Goal: Task Accomplishment & Management: Complete application form

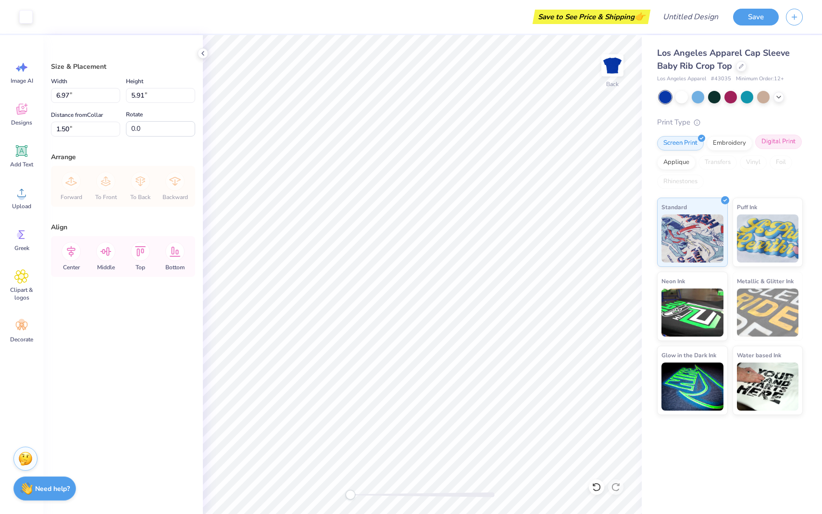
click at [778, 142] on div "Digital Print" at bounding box center [778, 142] width 47 height 14
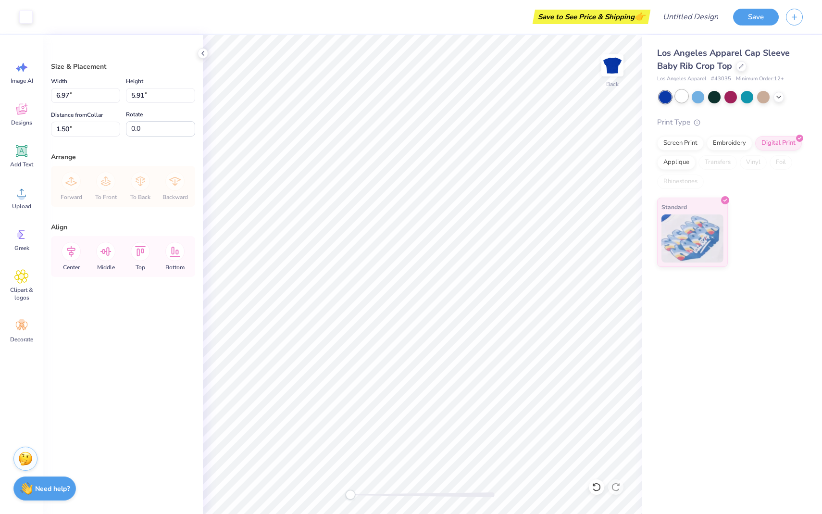
click at [685, 98] on div at bounding box center [681, 96] width 12 height 12
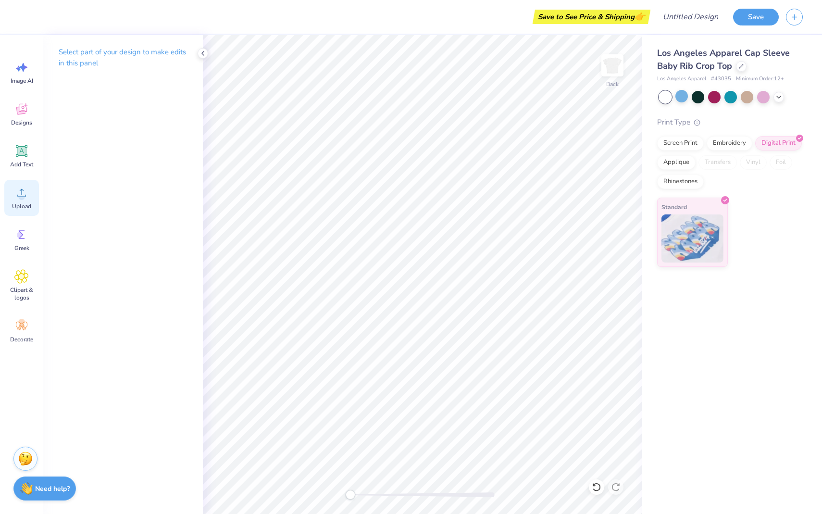
click at [20, 201] on div "Upload" at bounding box center [21, 198] width 35 height 36
click at [20, 200] on div "Upload" at bounding box center [21, 198] width 35 height 36
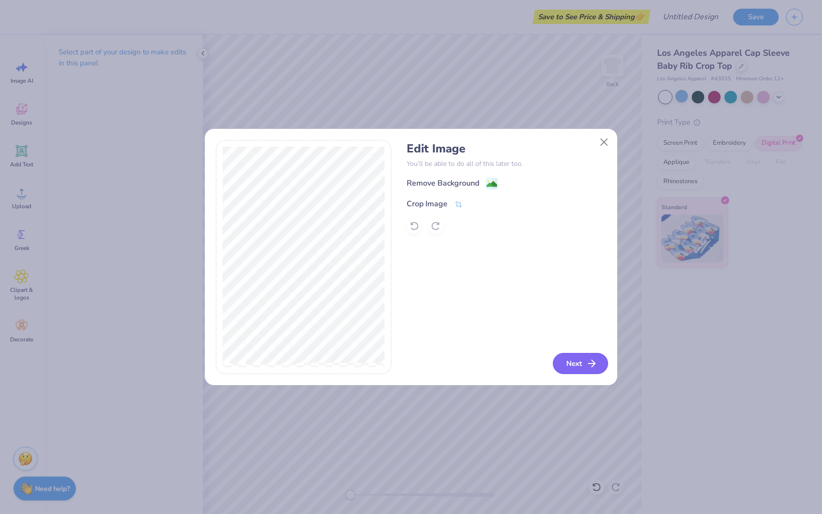
click at [580, 361] on button "Next" at bounding box center [580, 363] width 55 height 21
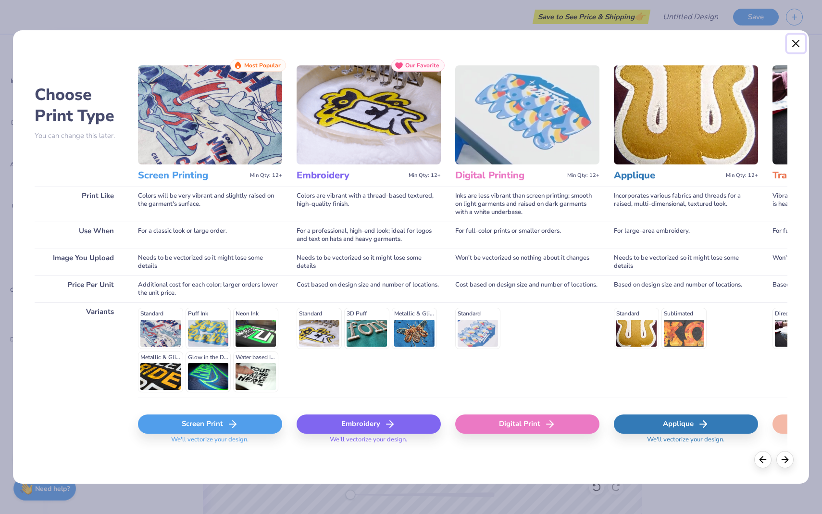
click at [797, 42] on button "Close" at bounding box center [796, 44] width 18 height 18
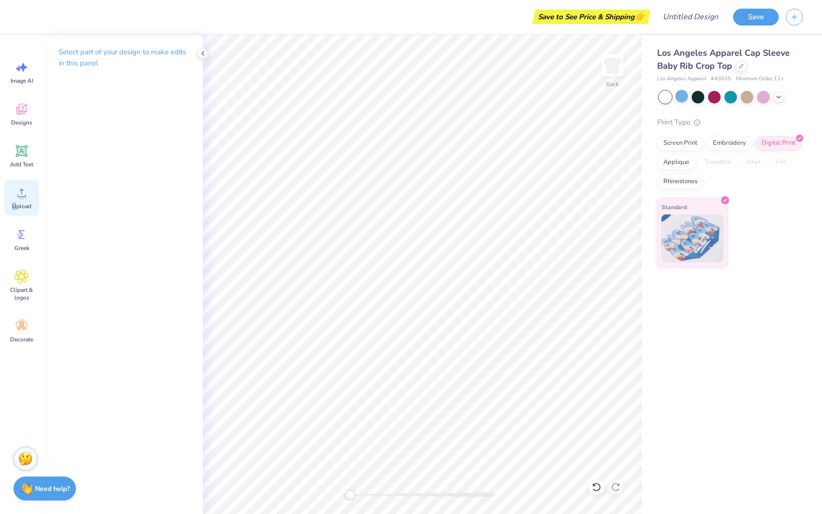
click at [16, 202] on span "Upload" at bounding box center [21, 206] width 19 height 8
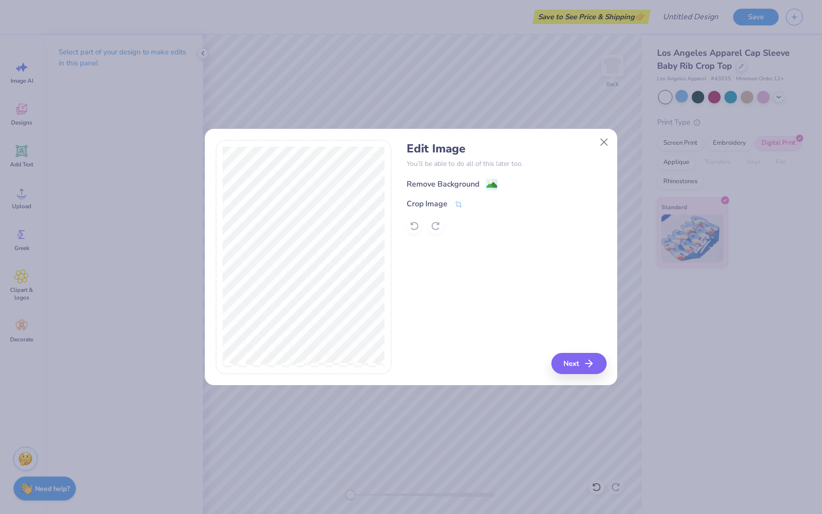
click at [484, 184] on div "Remove Background" at bounding box center [452, 184] width 91 height 12
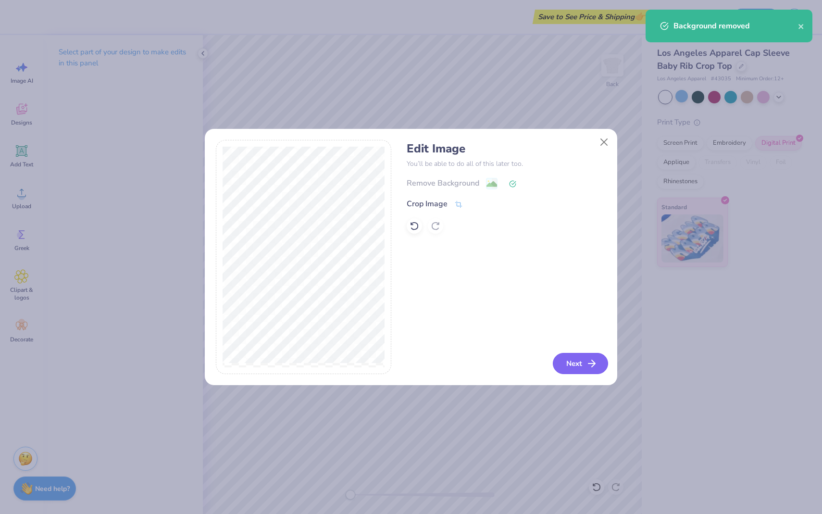
click at [590, 363] on line "button" at bounding box center [591, 363] width 7 height 0
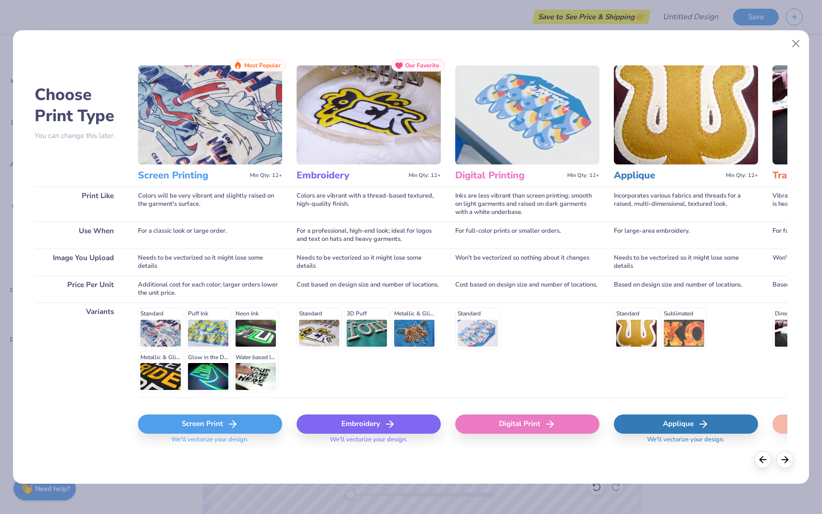
click at [208, 425] on div "Screen Print" at bounding box center [210, 423] width 144 height 19
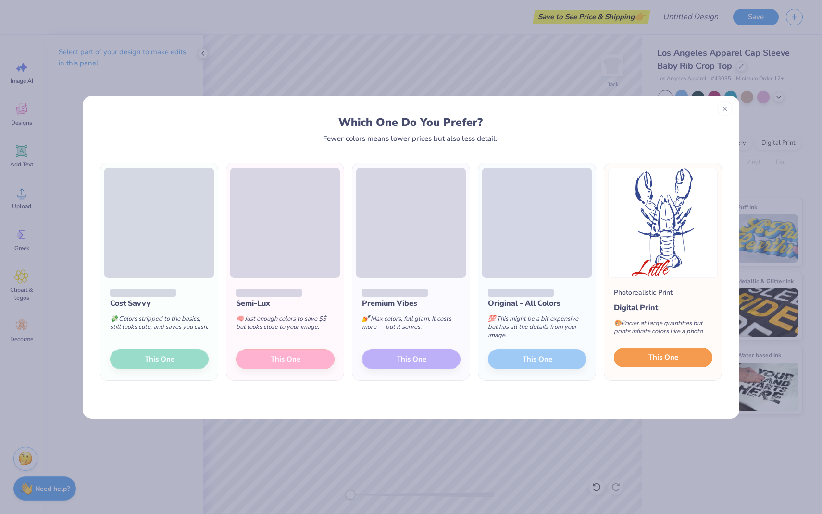
click at [674, 361] on span "This One" at bounding box center [663, 357] width 30 height 11
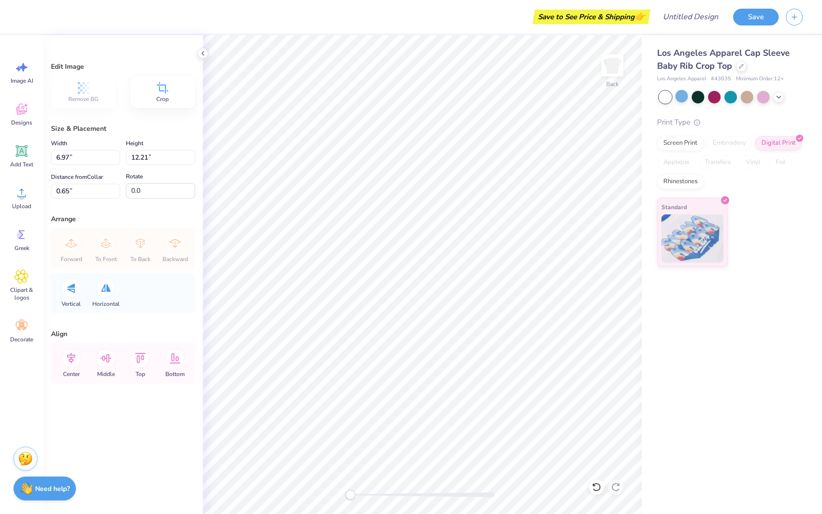
type input "4.86"
type input "8.51"
type input "0.50"
click at [677, 393] on div "Los Angeles Apparel Cap Sleeve Baby Rib Crop Top Los Angeles Apparel # 43035 Mi…" at bounding box center [731, 274] width 180 height 479
click at [671, 369] on div "Los Angeles Apparel Cap Sleeve Baby Rib Crop Top Los Angeles Apparel # 43035 Mi…" at bounding box center [731, 274] width 180 height 479
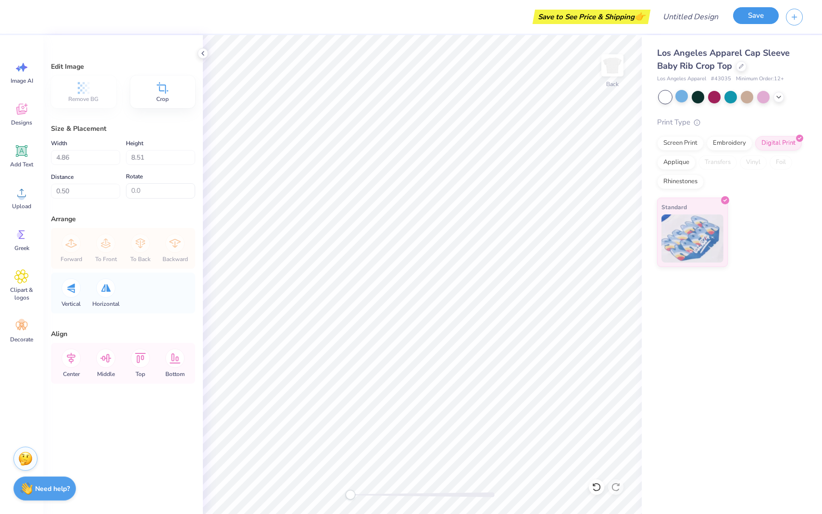
click at [755, 18] on button "Save" at bounding box center [756, 15] width 46 height 17
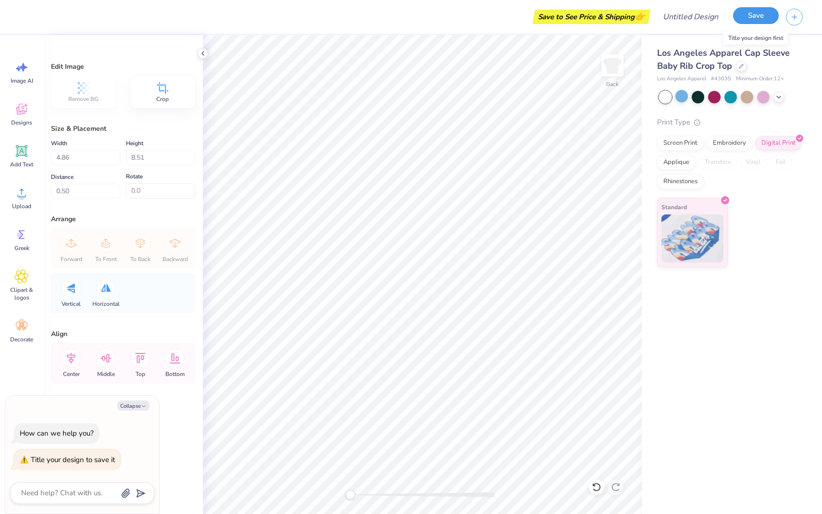
click at [767, 21] on button "Save" at bounding box center [756, 15] width 46 height 17
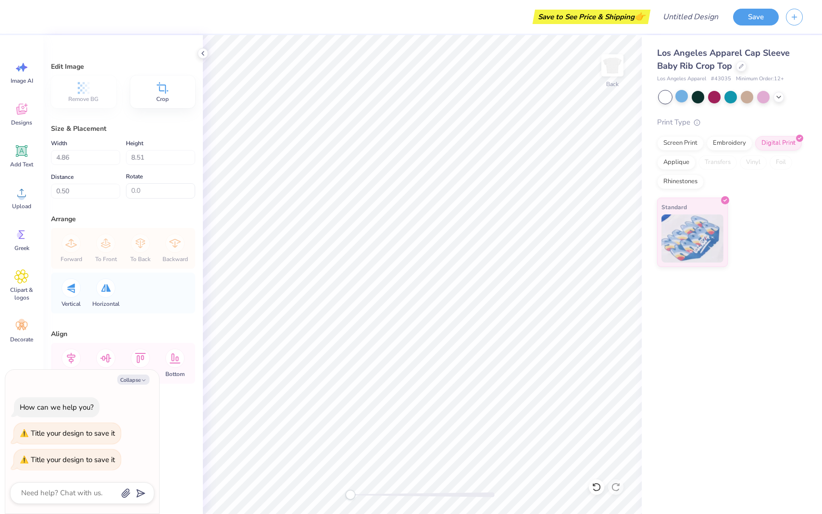
click at [712, 122] on div "Print Type" at bounding box center [730, 122] width 146 height 11
click at [755, 17] on button "Save" at bounding box center [756, 15] width 46 height 17
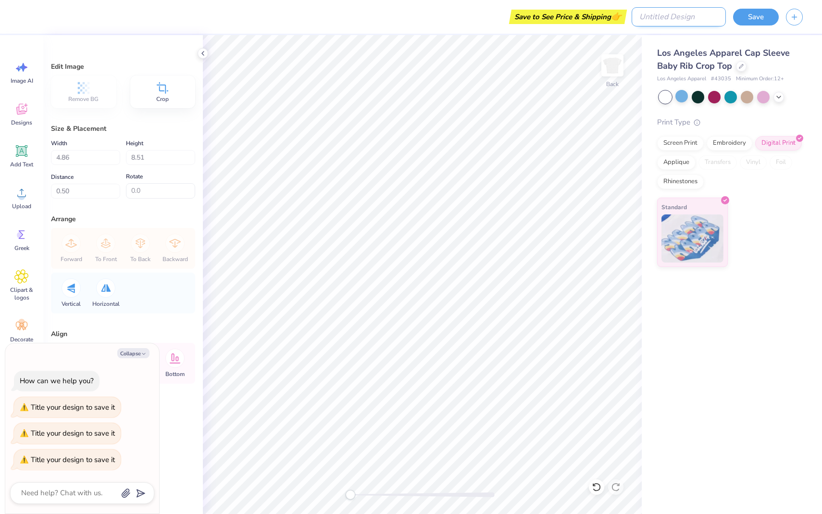
type textarea "x"
click at [678, 21] on input "Design Title" at bounding box center [678, 16] width 94 height 19
type input "L"
type textarea "x"
type input "Li"
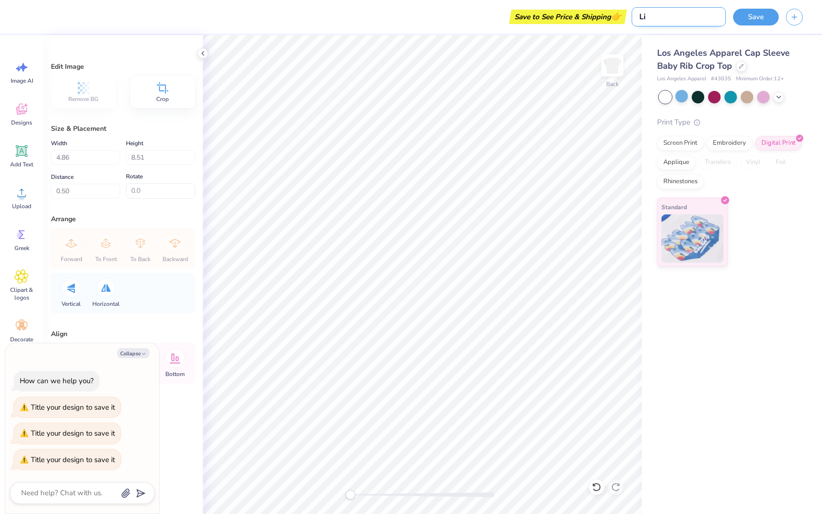
type textarea "x"
type input "Lit"
type textarea "x"
type input "Litt"
type textarea "x"
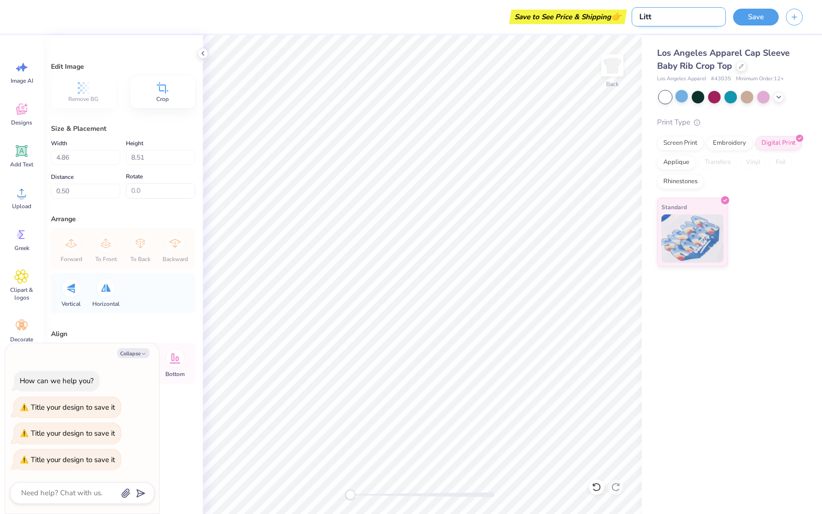
type input "Littl"
type textarea "x"
type input "Little"
type textarea "x"
type input "Little"
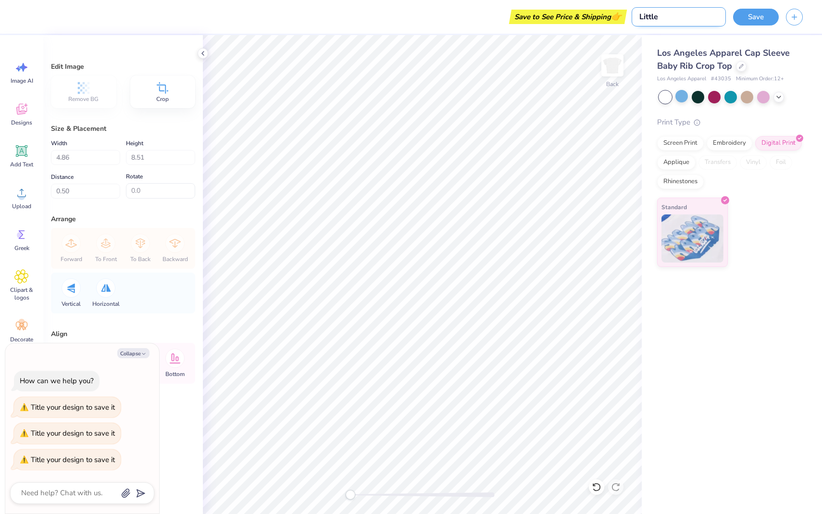
type textarea "x"
type input "Little L"
type textarea "x"
type input "Little Lo"
type textarea "x"
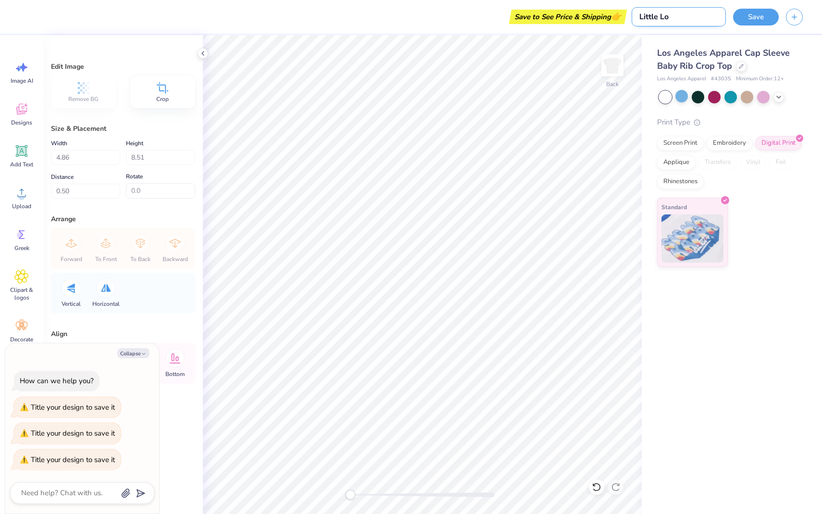
type input "Little Lob"
type textarea "x"
type input "Little Lobs"
type textarea "x"
type input "Little Lobst"
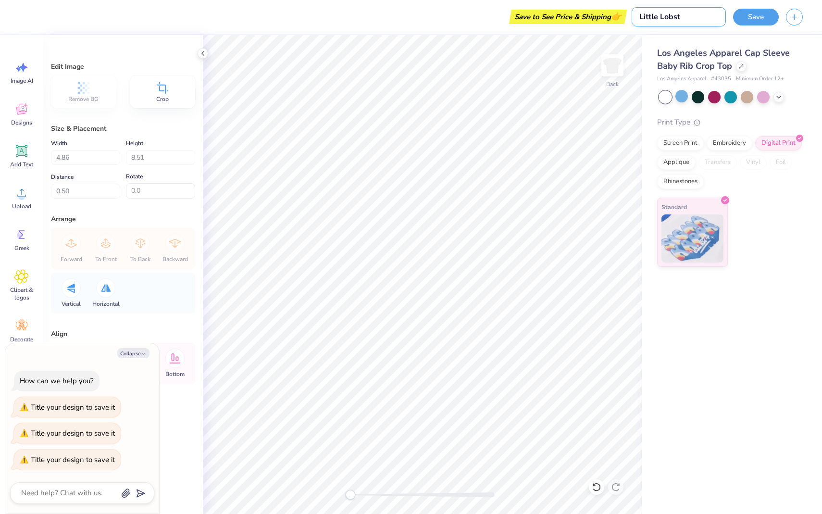
type textarea "x"
type input "Little Lobste"
type textarea "x"
type input "Little Lobster"
type textarea "x"
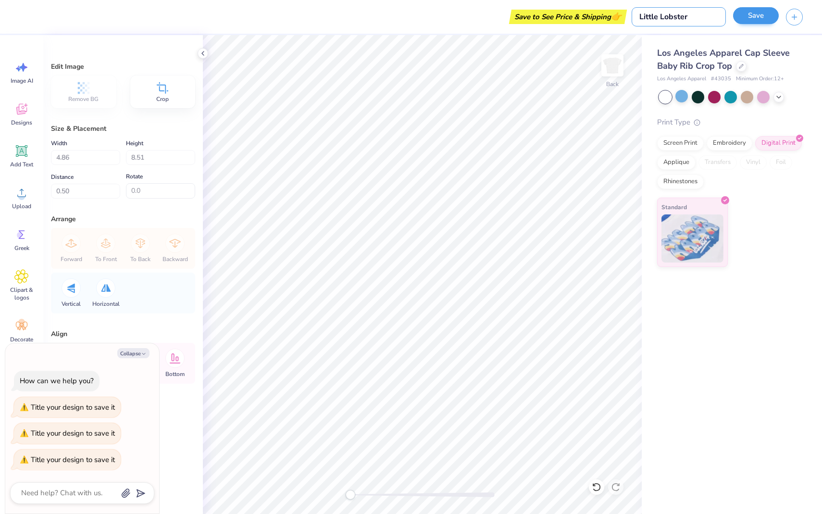
type input "Little Lobster"
click at [756, 18] on button "Save" at bounding box center [756, 15] width 46 height 17
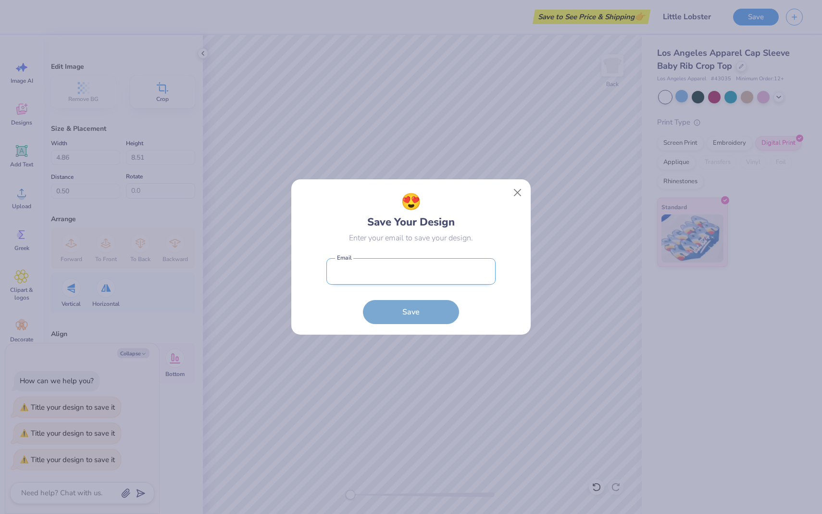
click at [389, 270] on input "email" at bounding box center [410, 271] width 169 height 26
type input "[EMAIL_ADDRESS][DOMAIN_NAME]"
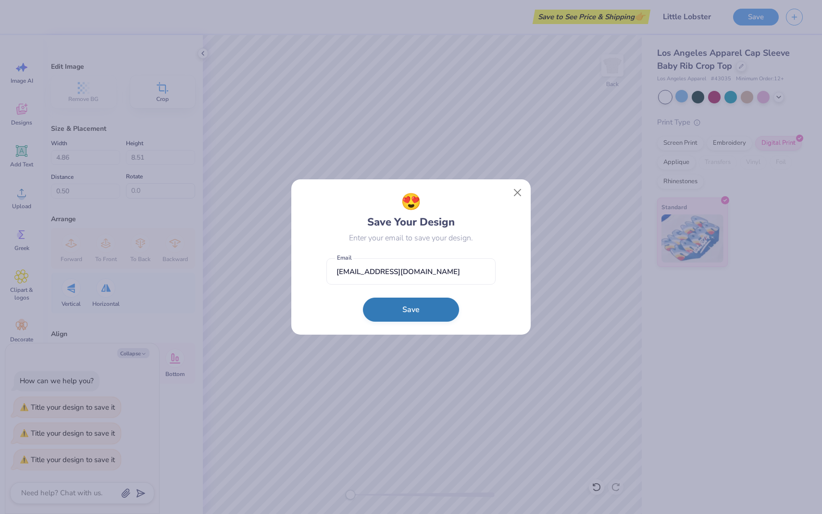
click at [418, 313] on button "Save" at bounding box center [411, 309] width 96 height 24
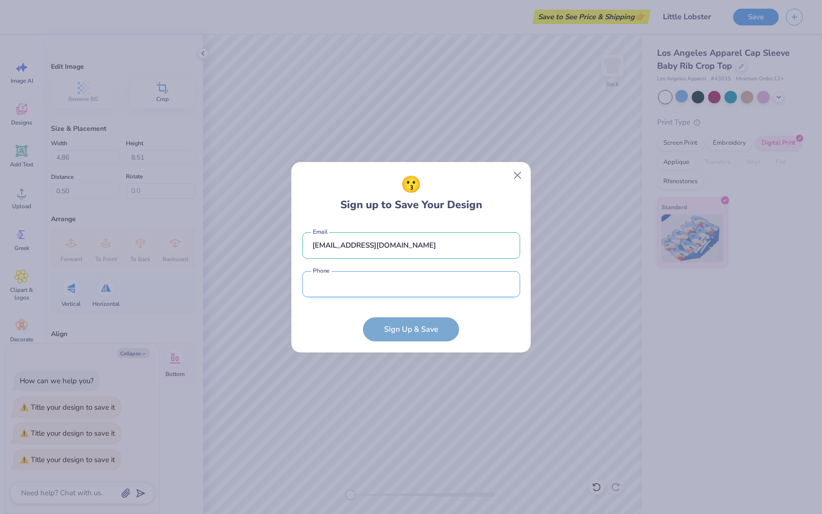
click at [381, 290] on input "tel" at bounding box center [411, 284] width 218 height 26
type input "(160) 347-5787"
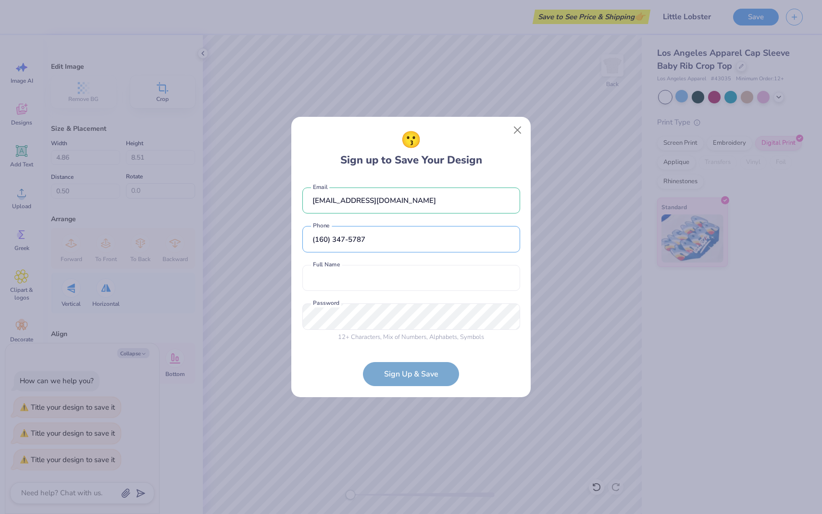
drag, startPoint x: 387, startPoint y: 238, endPoint x: 284, endPoint y: 181, distance: 117.9
click at [284, 181] on div "😗 Sign up to Save Your Design [EMAIL_ADDRESS][DOMAIN_NAME] Email [PHONE_NUMBER]…" at bounding box center [411, 257] width 822 height 514
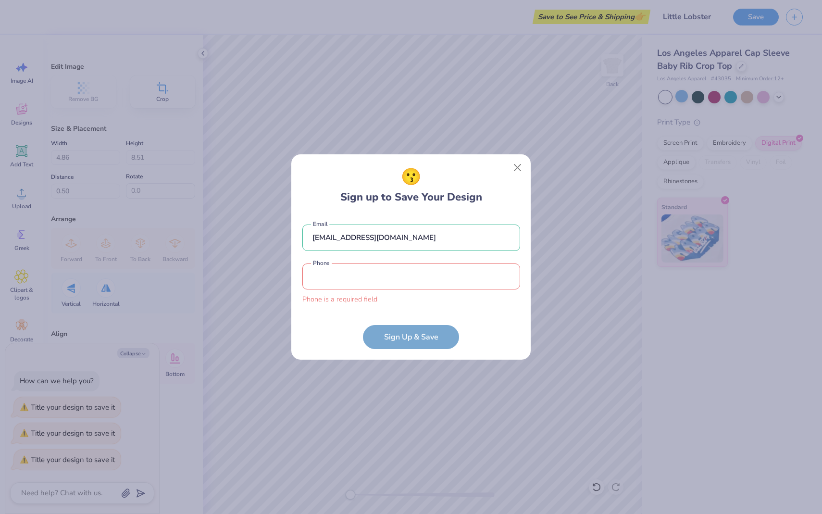
click at [432, 323] on form "[EMAIL_ADDRESS][DOMAIN_NAME] Email Phone is a required field Phone Sign Up & Sa…" at bounding box center [411, 282] width 218 height 134
click at [449, 271] on input "tel" at bounding box center [411, 276] width 218 height 26
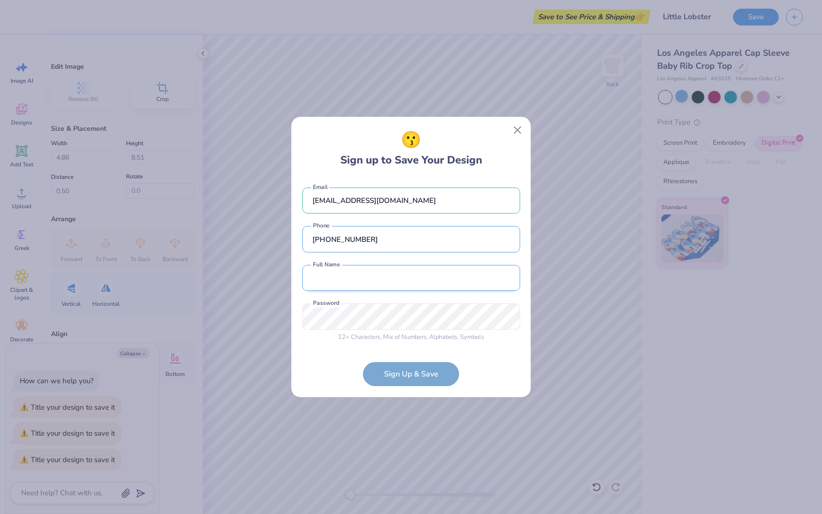
type input "[PHONE_NUMBER]"
click at [398, 279] on input "text" at bounding box center [411, 278] width 218 height 26
type input "1"
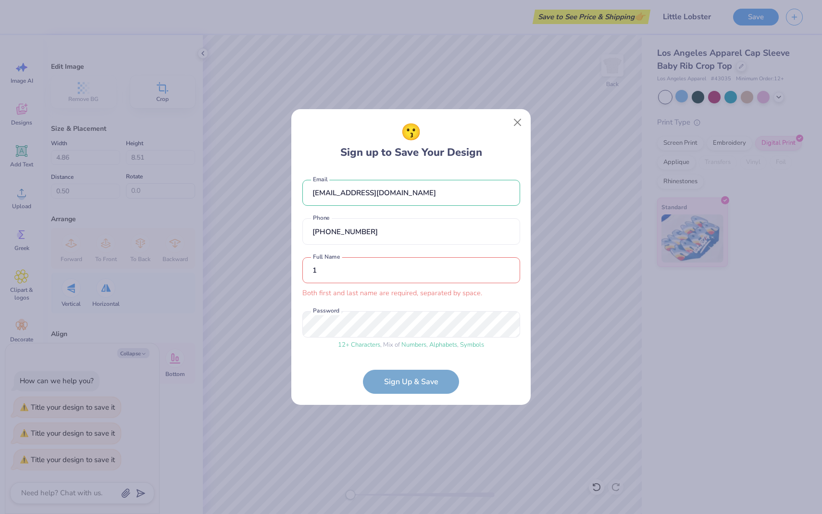
click at [417, 381] on form "[EMAIL_ADDRESS][DOMAIN_NAME] Email [PHONE_NUMBER] Phone 1 Both first and last n…" at bounding box center [411, 281] width 218 height 223
click at [341, 273] on input "1" at bounding box center [411, 270] width 218 height 26
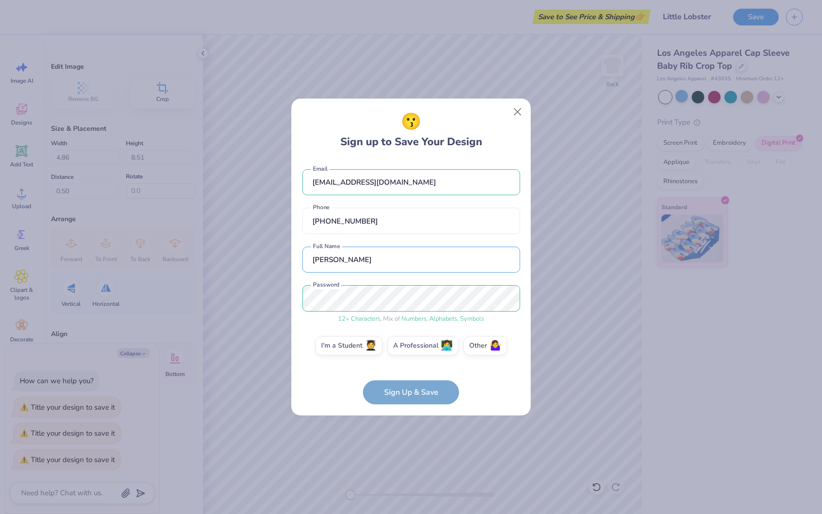
type input "[PERSON_NAME]"
click at [417, 394] on form "[EMAIL_ADDRESS][DOMAIN_NAME] Email [PHONE_NUMBER] Phone asdj askdaf Full Name 1…" at bounding box center [411, 282] width 218 height 245
click at [357, 343] on label "I'm a Student 🧑‍🎓" at bounding box center [348, 343] width 67 height 19
click at [408, 345] on input "I'm a Student 🧑‍🎓" at bounding box center [411, 348] width 6 height 6
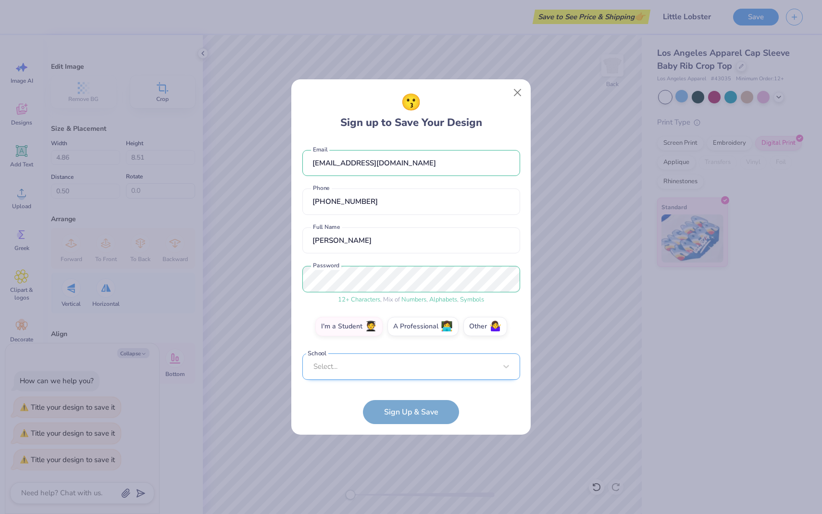
click at [388, 372] on div "Select..." at bounding box center [411, 366] width 218 height 26
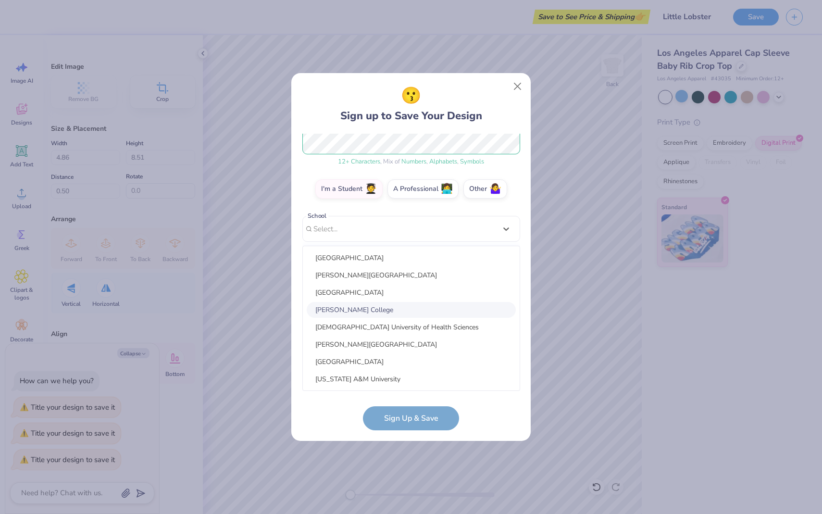
scroll to position [164, 0]
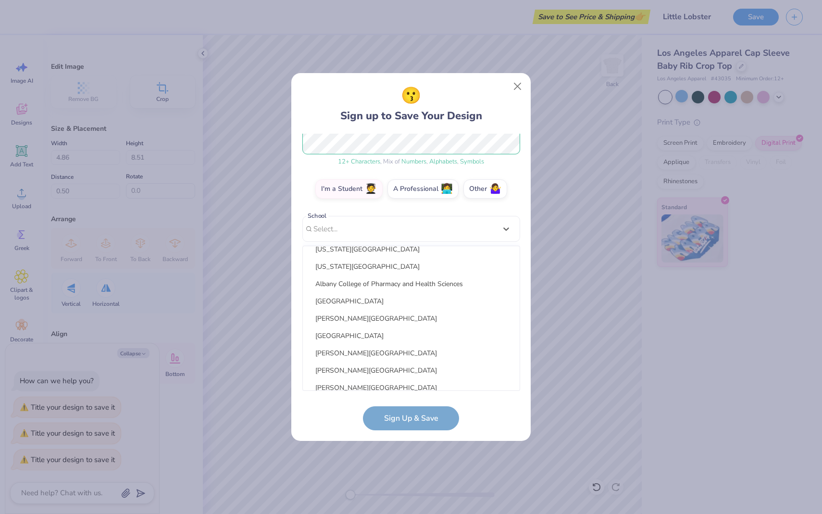
click at [388, 309] on div "[GEOGRAPHIC_DATA] [PERSON_NAME][GEOGRAPHIC_DATA] [GEOGRAPHIC_DATA] [PERSON_NAME…" at bounding box center [411, 318] width 217 height 144
click at [393, 321] on div "[PERSON_NAME][GEOGRAPHIC_DATA]" at bounding box center [411, 318] width 209 height 16
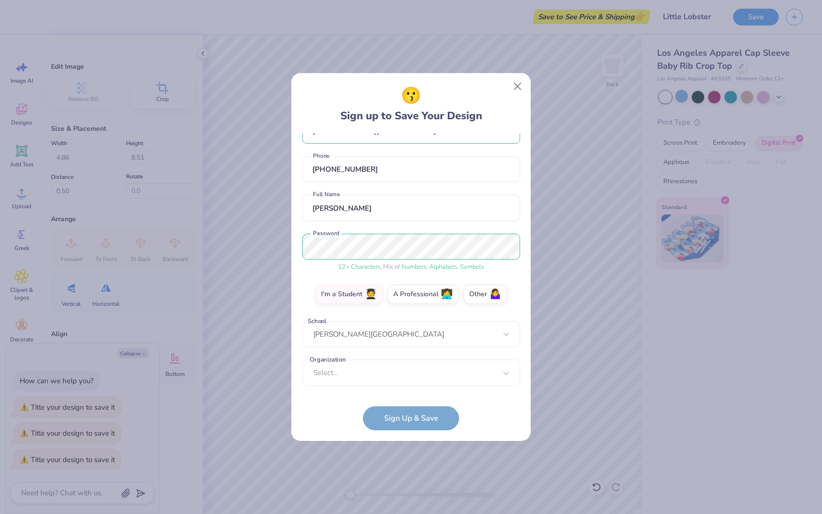
scroll to position [26, 0]
click at [393, 371] on div "Select..." at bounding box center [411, 372] width 218 height 26
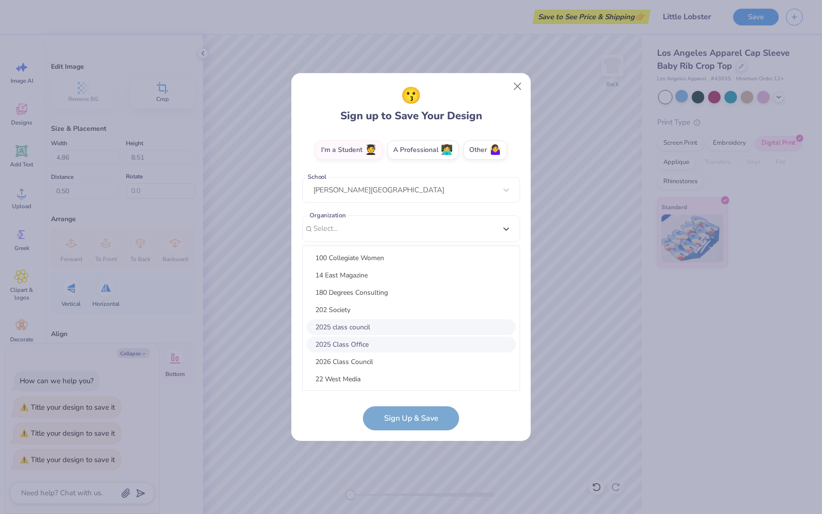
click at [372, 331] on div "2025 class council" at bounding box center [411, 327] width 209 height 16
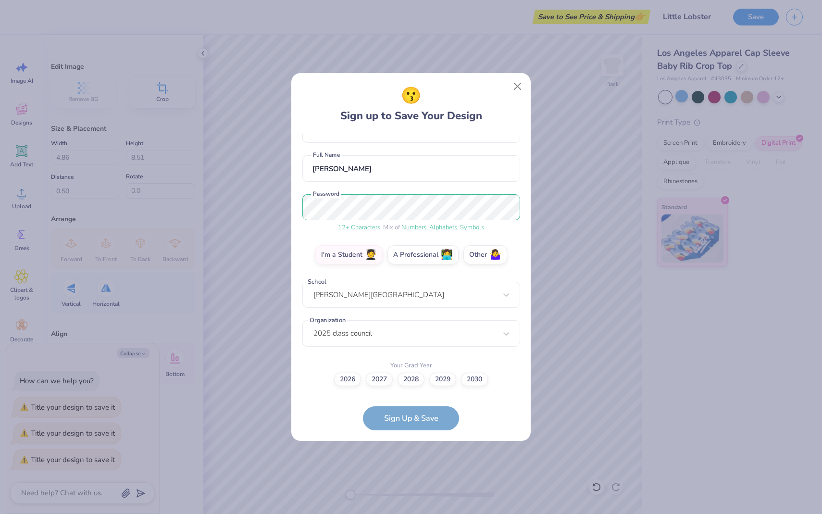
scroll to position [65, 0]
click at [502, 295] on div "[PERSON_NAME][GEOGRAPHIC_DATA]" at bounding box center [411, 295] width 218 height 26
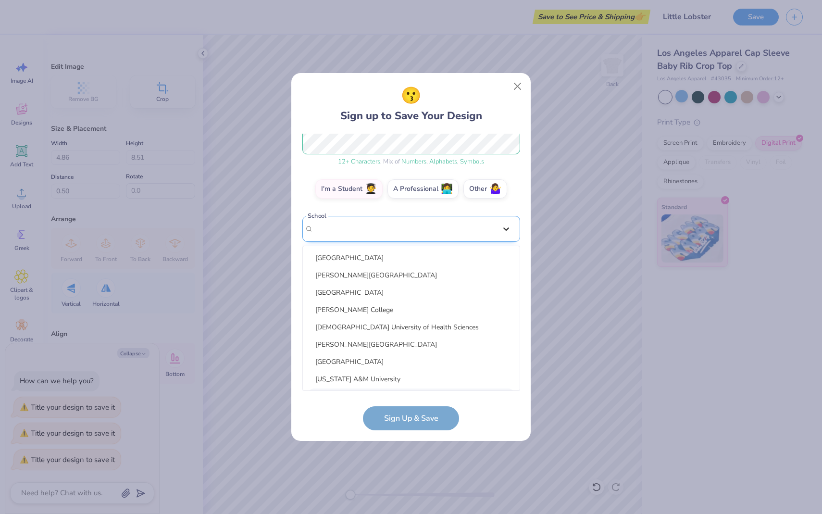
scroll to position [106, 0]
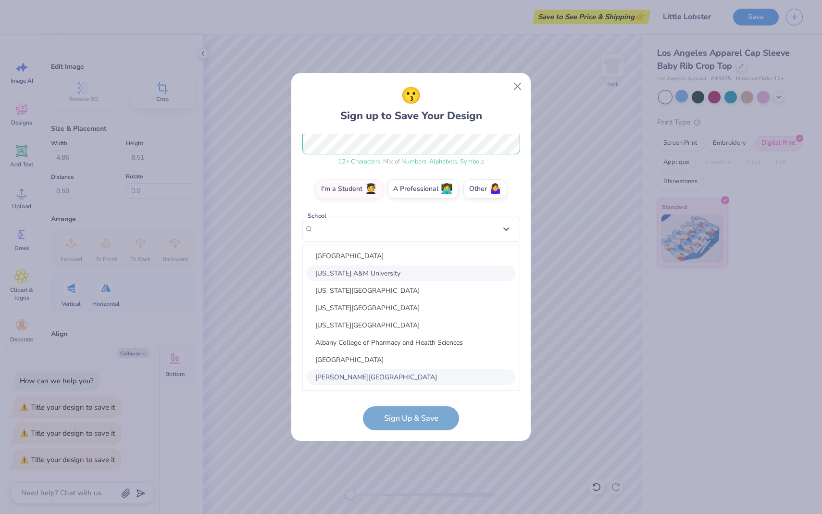
click at [425, 271] on div "[US_STATE] A&M University" at bounding box center [411, 273] width 209 height 16
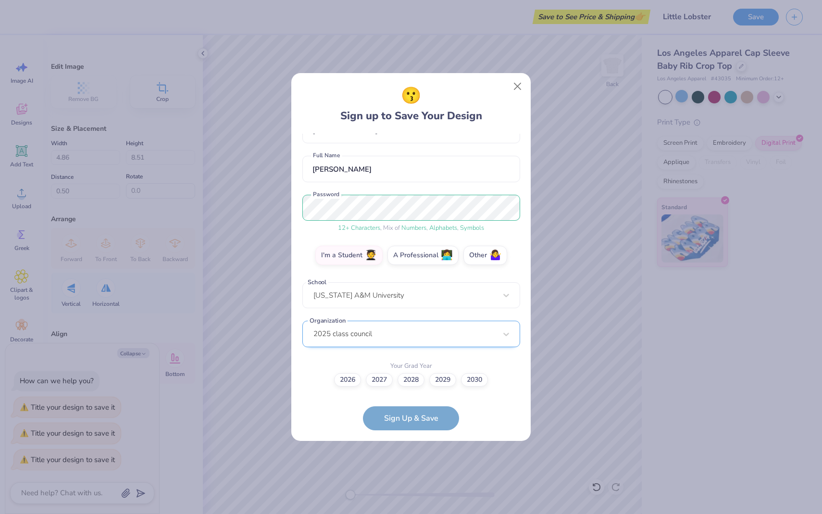
click at [427, 327] on div "2025 class council" at bounding box center [411, 333] width 218 height 26
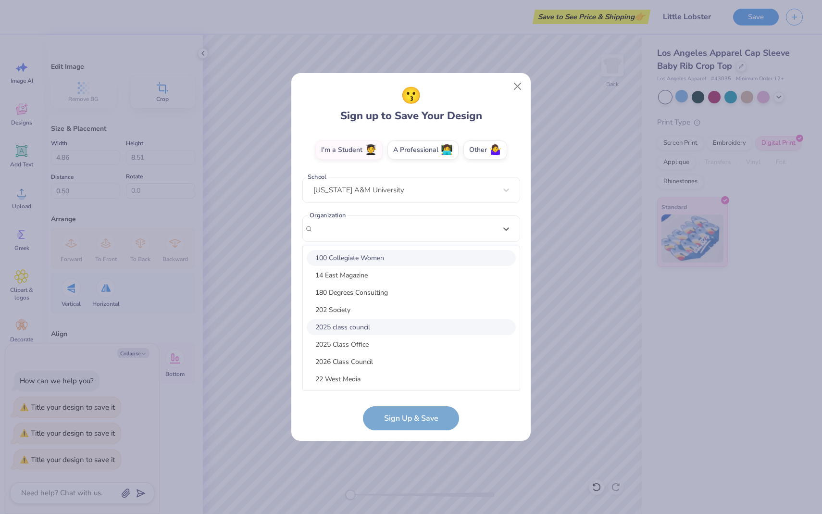
click at [407, 254] on div "100 Collegiate Women" at bounding box center [411, 258] width 209 height 16
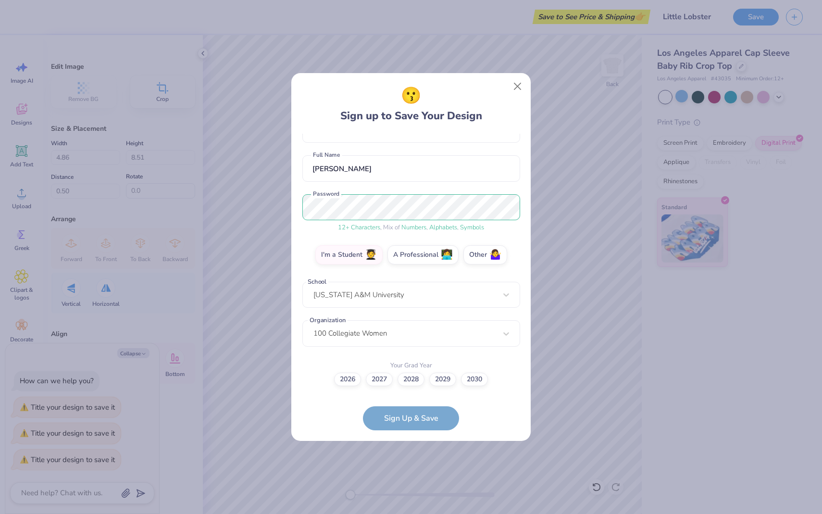
scroll to position [65, 0]
click at [350, 380] on label "2026" at bounding box center [347, 377] width 27 height 13
click at [408, 442] on input "2026" at bounding box center [411, 445] width 6 height 6
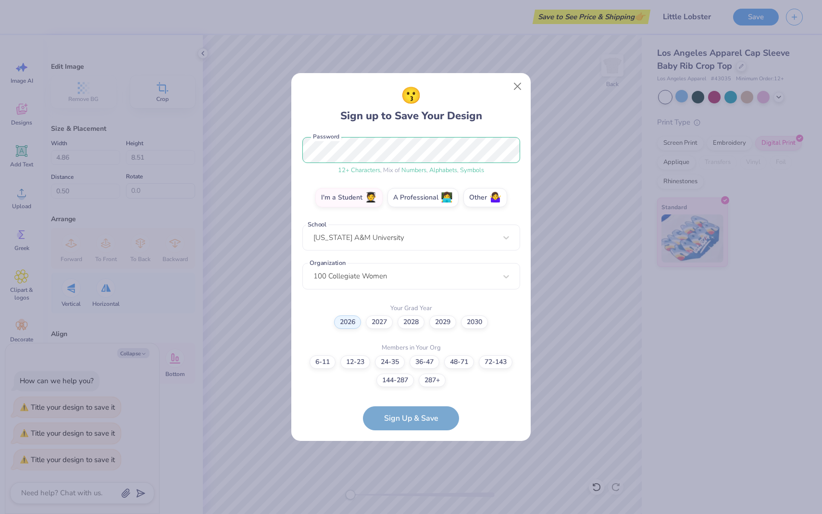
click at [419, 418] on form "[EMAIL_ADDRESS][DOMAIN_NAME] Email [PHONE_NUMBER] Phone asdj askdaf Full Name 1…" at bounding box center [411, 282] width 218 height 296
click at [325, 358] on label "6-11" at bounding box center [322, 360] width 26 height 13
click at [408, 490] on input "6-11" at bounding box center [411, 493] width 6 height 6
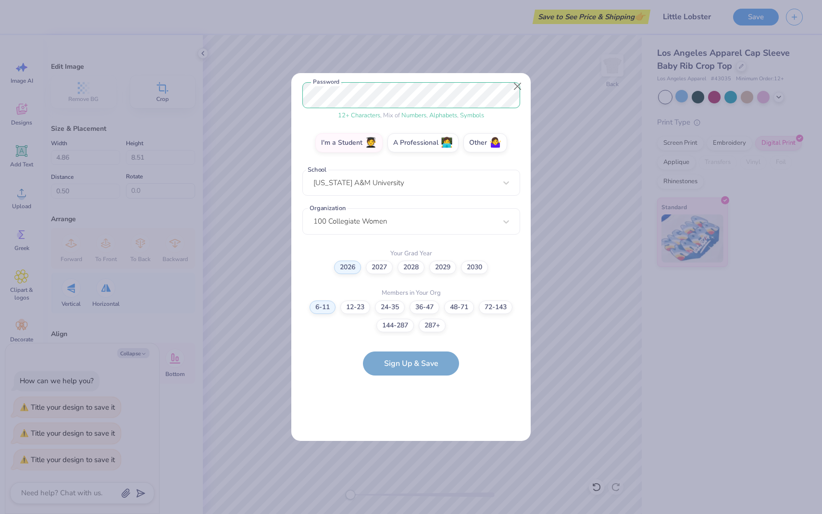
scroll to position [0, 0]
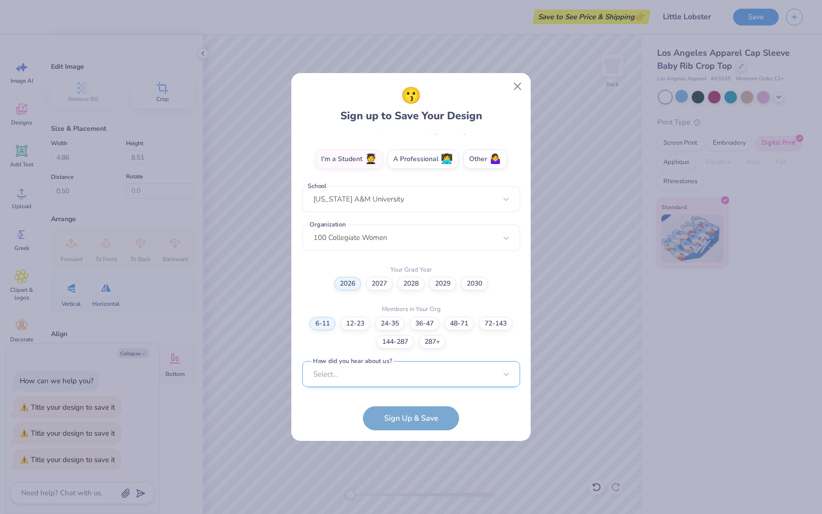
click at [360, 369] on div "Select..." at bounding box center [411, 374] width 218 height 26
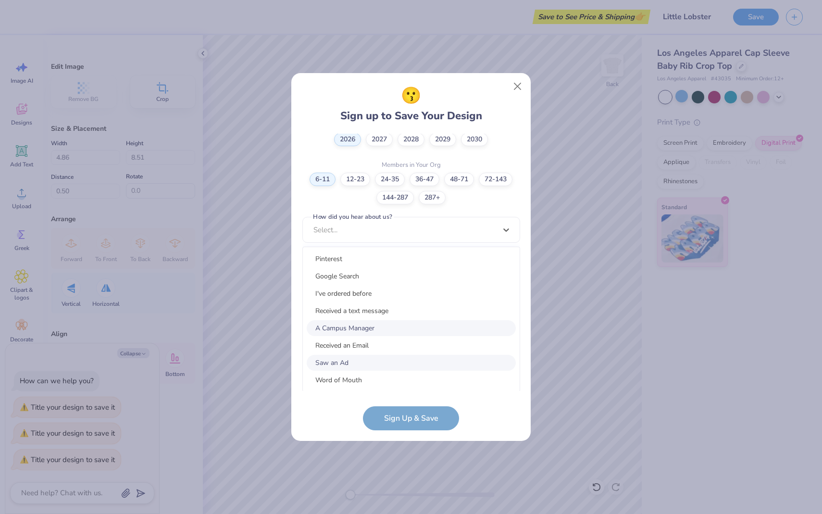
click at [356, 320] on div "A Campus Manager" at bounding box center [411, 328] width 209 height 16
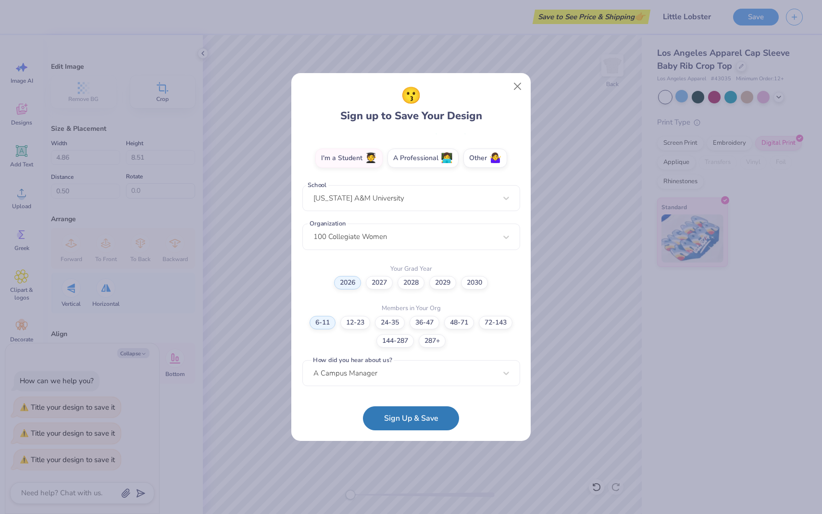
scroll to position [161, 0]
click at [415, 415] on button "Sign Up & Save" at bounding box center [411, 416] width 96 height 24
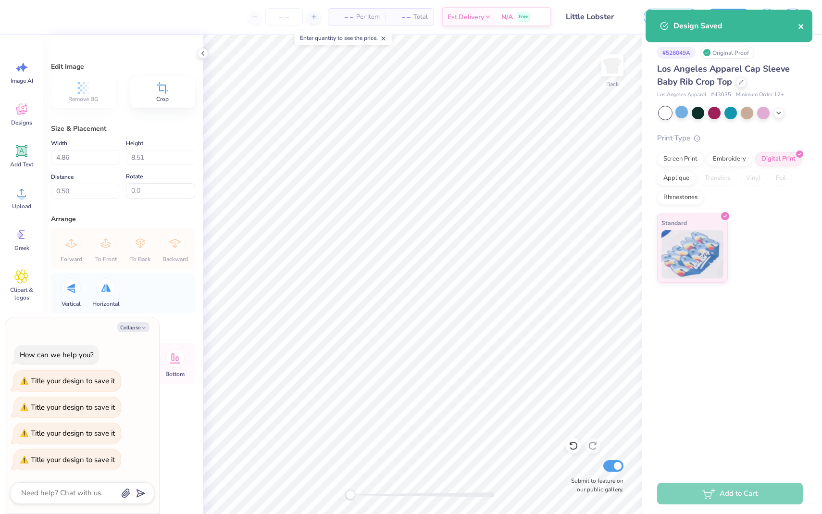
click at [804, 26] on icon "close" at bounding box center [801, 27] width 7 height 8
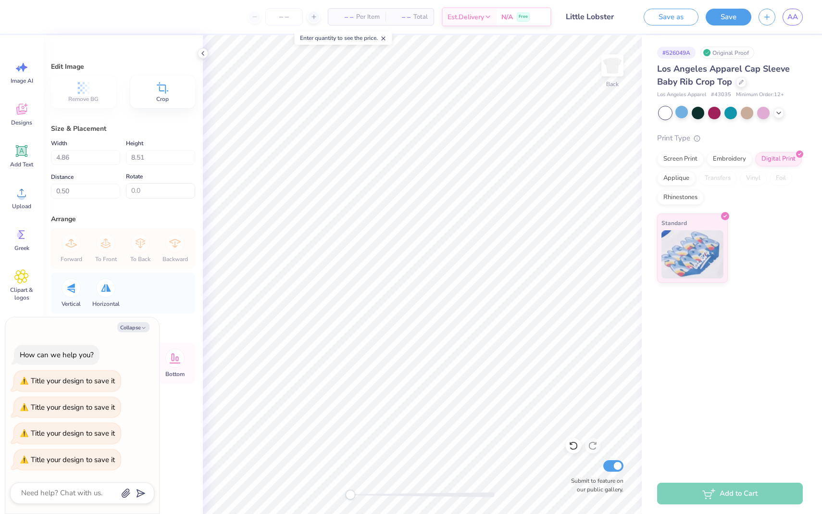
type textarea "x"
click at [277, 19] on input "number" at bounding box center [283, 16] width 37 height 17
type input "5"
type textarea "x"
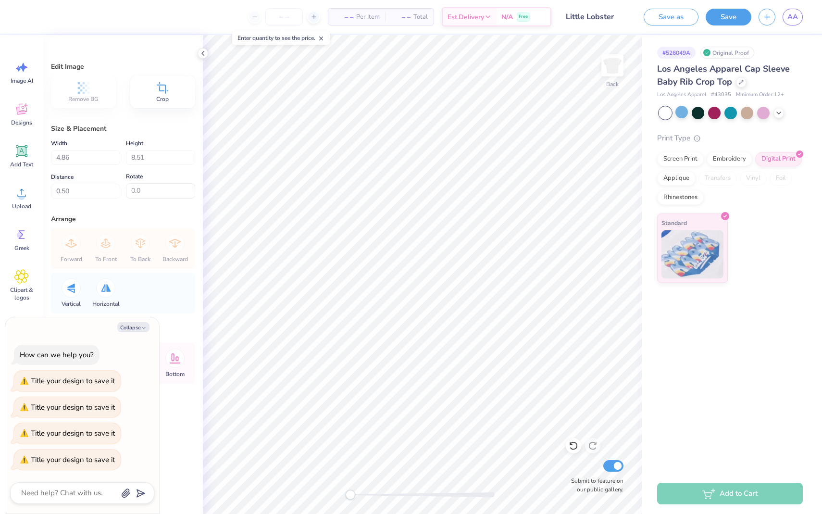
type input "7"
type textarea "x"
type input "12"
type textarea "x"
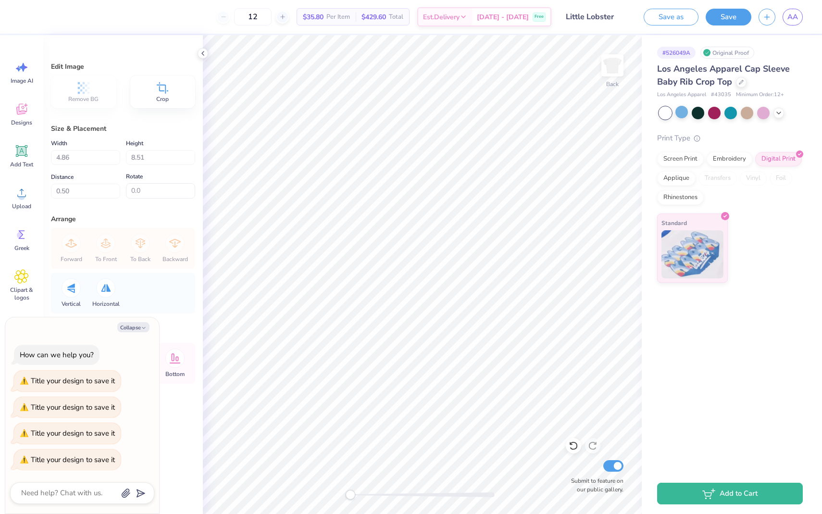
type input "1"
type textarea "x"
